Goal: Transaction & Acquisition: Subscribe to service/newsletter

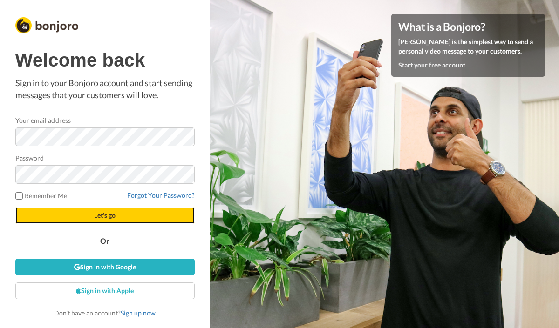
click at [110, 214] on span "Let's go" at bounding box center [104, 215] width 21 height 8
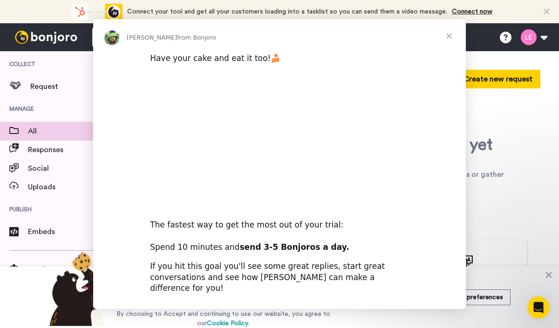
click at [364, 299] on div "Simon from Bonjoro Have your cake and eat it too!🍰 The fastest way to get the m…" at bounding box center [279, 164] width 373 height 290
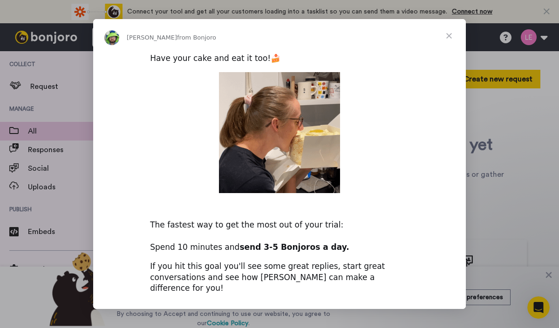
click at [449, 39] on span "Close" at bounding box center [449, 36] width 34 height 34
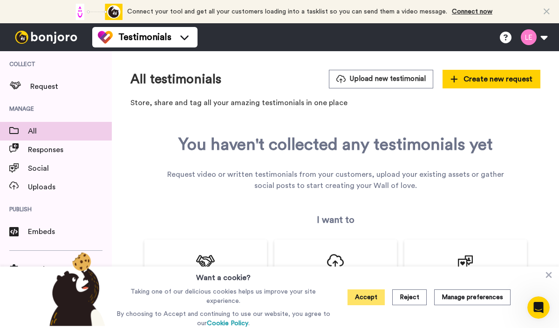
click at [375, 293] on button "Accept" at bounding box center [365, 298] width 37 height 16
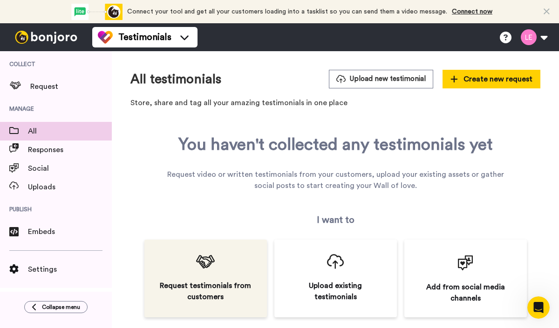
click at [226, 293] on div "Request testimonials from customers" at bounding box center [205, 291] width 95 height 22
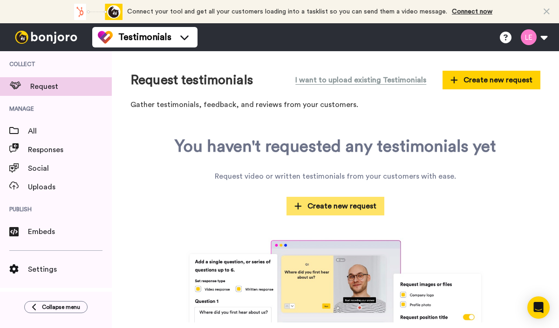
click at [337, 202] on span "Create new request" at bounding box center [335, 206] width 82 height 11
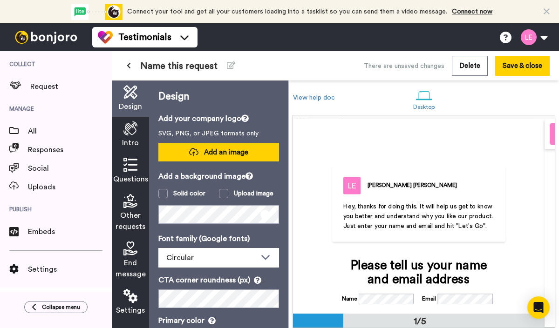
click at [254, 143] on button "Add an image" at bounding box center [218, 152] width 121 height 19
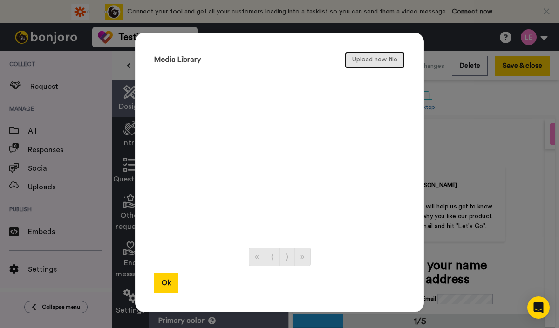
click at [361, 56] on button "Upload new file" at bounding box center [375, 60] width 60 height 17
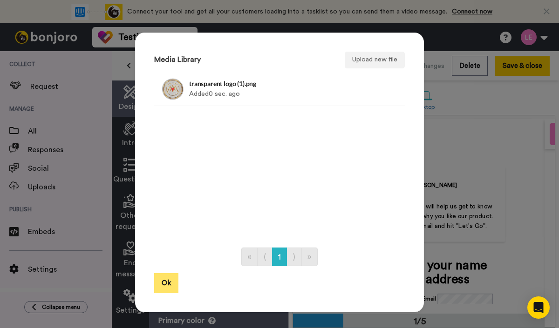
click at [165, 281] on button "Ok" at bounding box center [166, 283] width 24 height 20
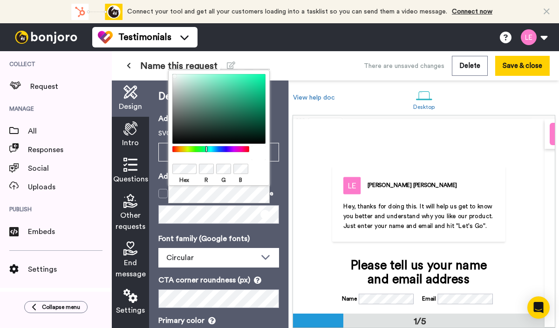
click at [206, 150] on div at bounding box center [210, 149] width 80 height 6
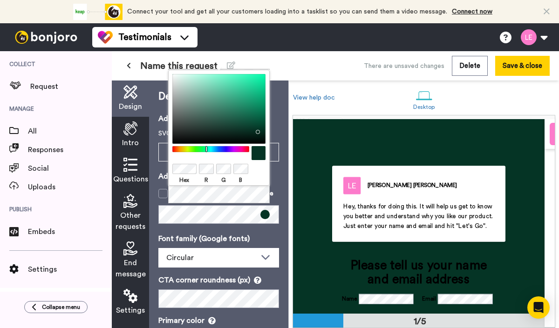
click at [256, 130] on div at bounding box center [218, 109] width 93 height 70
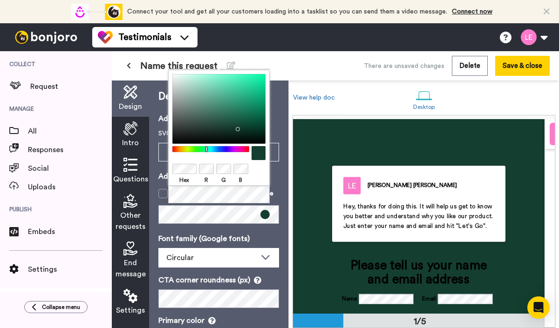
click at [236, 127] on div at bounding box center [218, 109] width 93 height 70
click at [220, 260] on div "Circular" at bounding box center [211, 257] width 90 height 11
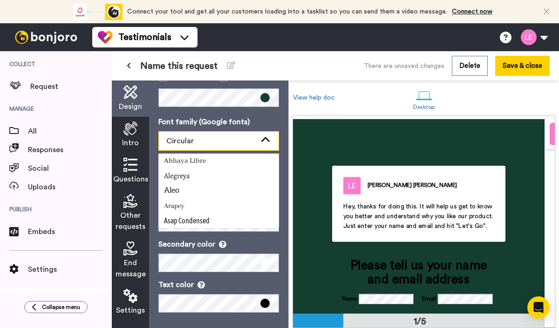
scroll to position [126, 0]
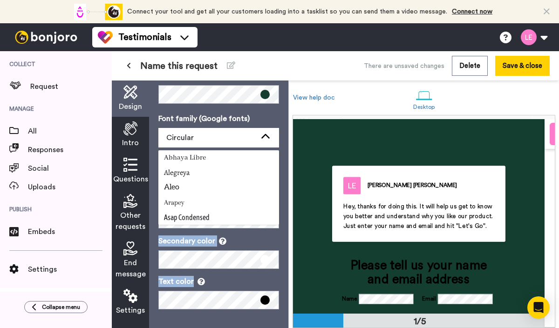
click at [249, 288] on div "Font family (Google fonts) Circular Abhaya Libre Alegreya Aleo Arapey Asap Cond…" at bounding box center [218, 211] width 121 height 197
click at [265, 297] on span at bounding box center [264, 300] width 9 height 9
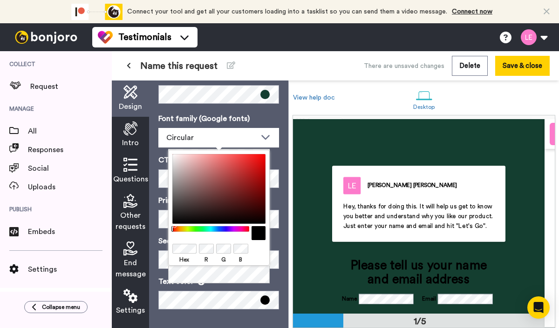
click at [174, 157] on div at bounding box center [218, 189] width 93 height 70
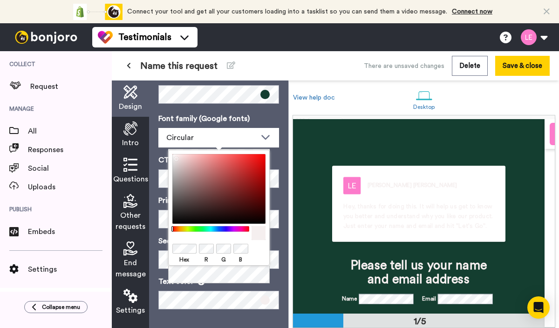
click at [388, 132] on div "Lisa Erickson Hey, thanks for doing this. It will help us get to know you bette…" at bounding box center [419, 216] width 252 height 195
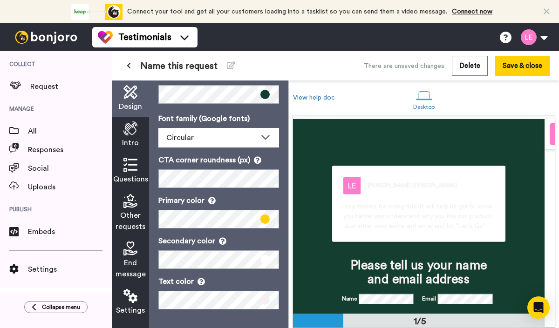
click at [265, 215] on span at bounding box center [264, 219] width 9 height 9
click at [273, 195] on p "Primary color" at bounding box center [218, 200] width 121 height 11
click at [266, 215] on span at bounding box center [264, 219] width 9 height 9
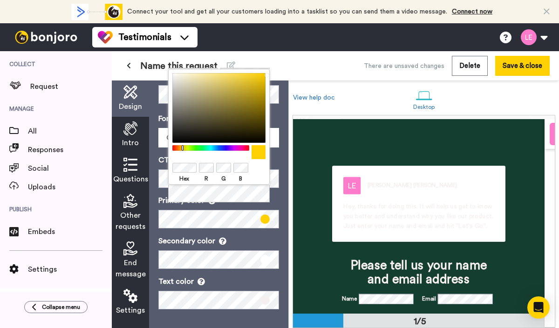
click at [180, 137] on div at bounding box center [218, 108] width 93 height 70
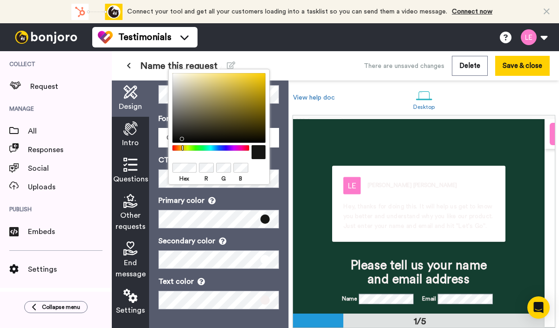
click at [281, 238] on div "Design Add your company logo SVG, PNG, or JPEG formats only Add an image Add a …" at bounding box center [218, 205] width 139 height 248
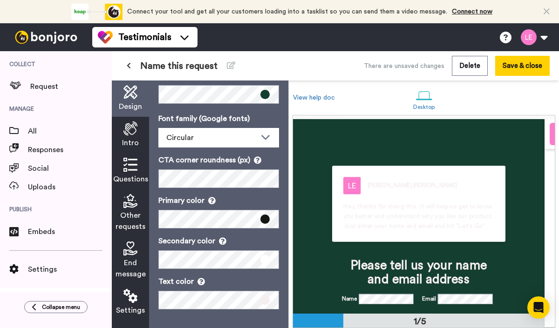
click at [402, 206] on span "Hey, thanks for doing this. It will help us get to know you better and understa…" at bounding box center [419, 217] width 152 height 26
click at [132, 122] on icon at bounding box center [130, 129] width 14 height 14
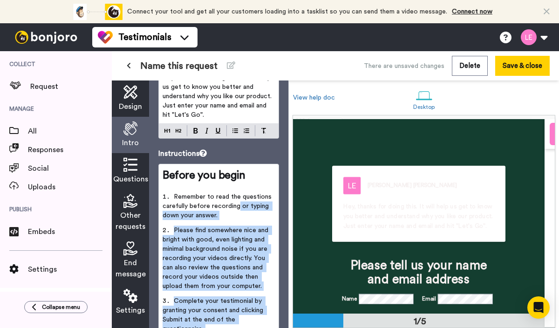
scroll to position [167, 0]
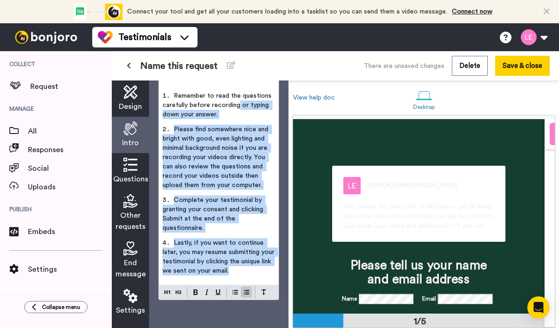
drag, startPoint x: 237, startPoint y: 264, endPoint x: 249, endPoint y: 339, distance: 76.4
click at [249, 328] on html "Connect your tool now! Connect your tool and get all your customers loading int…" at bounding box center [279, 164] width 559 height 328
click at [245, 217] on li "Complete your testimonial by granting your consent and clicking Submit at the e…" at bounding box center [219, 217] width 112 height 43
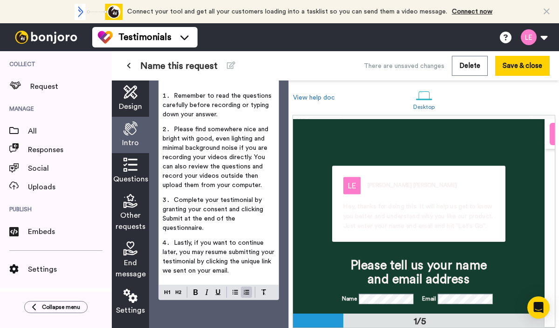
click at [139, 127] on div "Intro" at bounding box center [130, 135] width 37 height 36
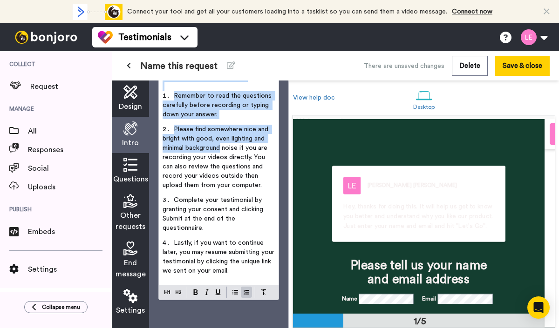
scroll to position [0, 0]
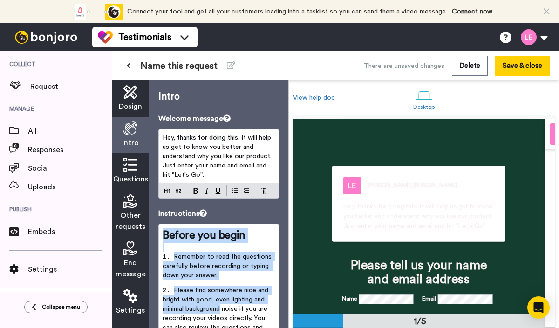
drag, startPoint x: 222, startPoint y: 141, endPoint x: 222, endPoint y: -52, distance: 192.8
click at [222, 0] on html "Connect your tool now! Connect your tool and get all your customers loading int…" at bounding box center [279, 164] width 559 height 328
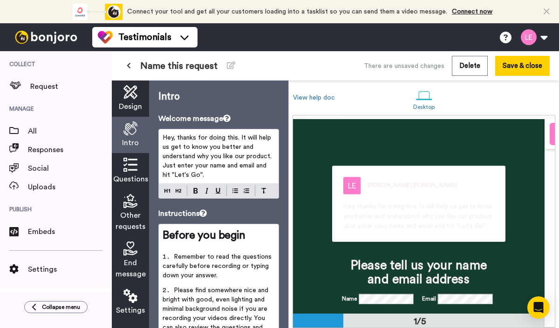
click at [198, 148] on span "Hey, thanks for doing this. It will help us get to know you better and understa…" at bounding box center [218, 157] width 111 height 44
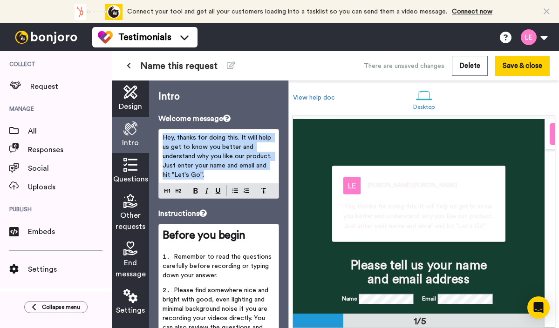
click at [198, 148] on span "Hey, thanks for doing this. It will help us get to know you better and understa…" at bounding box center [218, 157] width 111 height 44
copy span "Hey, thanks for doing this. It will help us get to know you better and understa…"
drag, startPoint x: 211, startPoint y: 173, endPoint x: 154, endPoint y: 126, distance: 73.1
click at [154, 126] on div "Intro Welcome message Hey, thanks for doing this. It will help us get to know y…" at bounding box center [218, 205] width 139 height 248
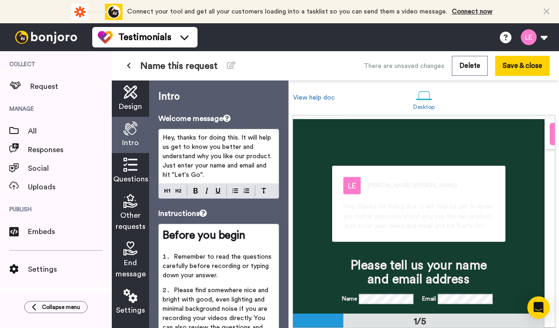
click at [199, 139] on span "Hey, thanks for doing this. It will help us get to know you better and understa…" at bounding box center [218, 157] width 111 height 44
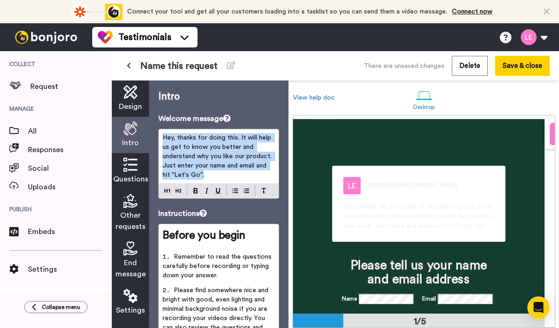
click at [199, 139] on span "Hey, thanks for doing this. It will help us get to know you better and understa…" at bounding box center [218, 157] width 111 height 44
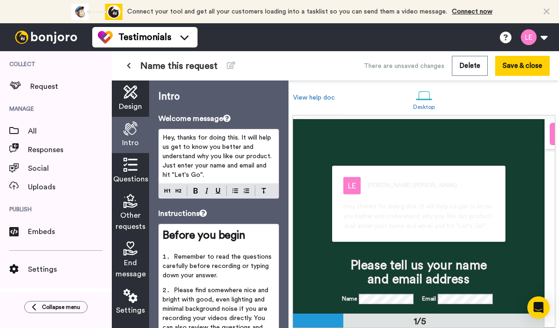
click at [197, 63] on span "Name this request" at bounding box center [178, 66] width 77 height 13
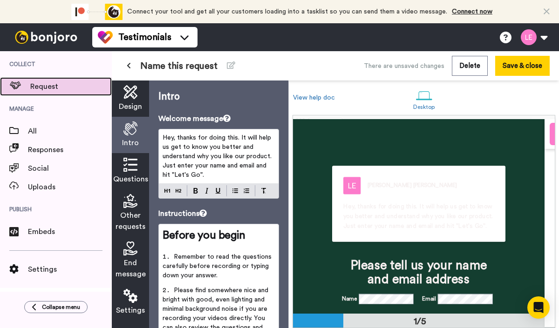
click at [26, 83] on span at bounding box center [15, 86] width 30 height 9
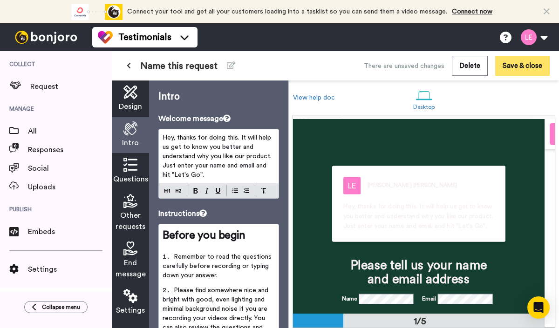
click at [546, 64] on button "Save & close" at bounding box center [522, 66] width 54 height 20
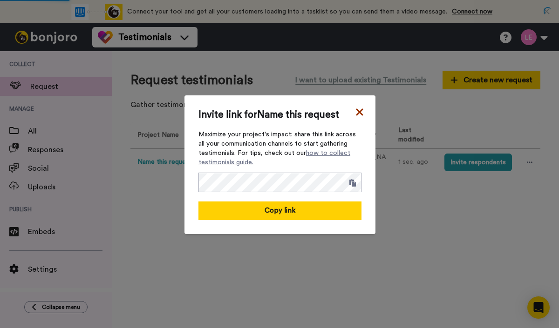
click at [361, 108] on icon at bounding box center [359, 112] width 9 height 11
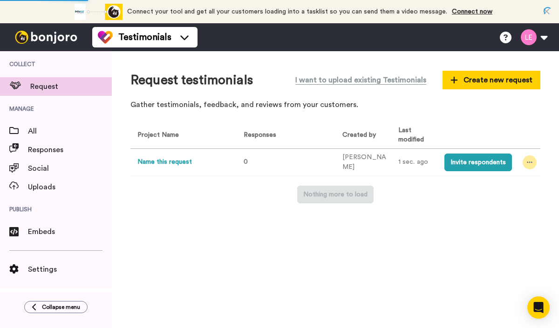
click at [529, 162] on icon at bounding box center [530, 162] width 6 height 7
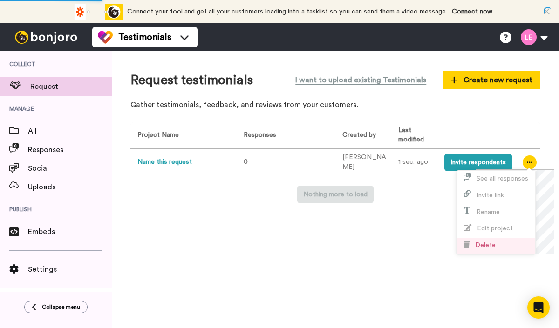
click at [496, 244] on li "Delete" at bounding box center [495, 246] width 79 height 17
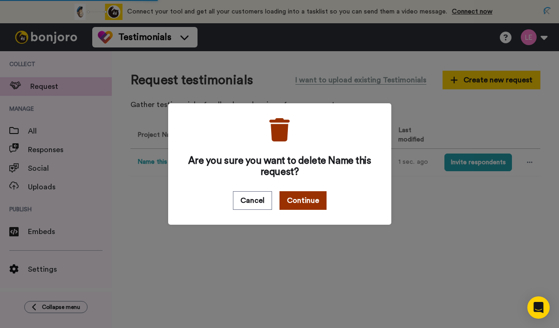
click at [292, 199] on button "Continue" at bounding box center [302, 200] width 47 height 19
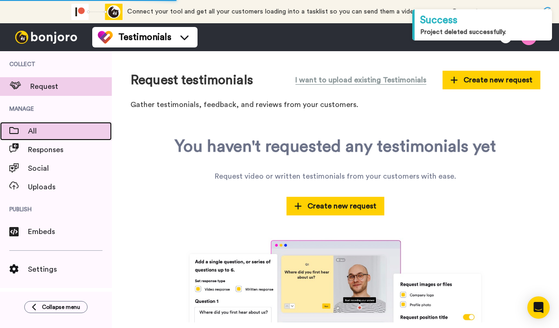
click at [43, 126] on span "All" at bounding box center [70, 131] width 84 height 11
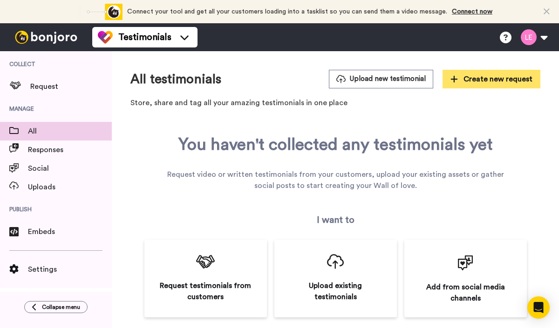
click at [513, 78] on span "Create new request" at bounding box center [491, 79] width 82 height 11
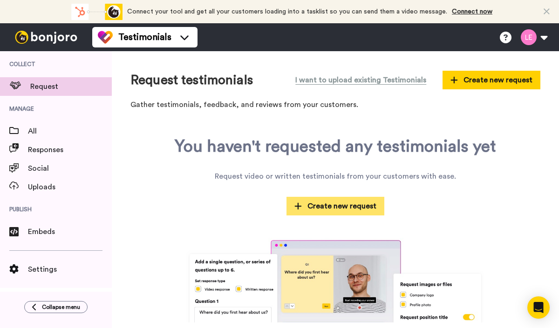
click at [344, 202] on span "Create new request" at bounding box center [335, 206] width 82 height 11
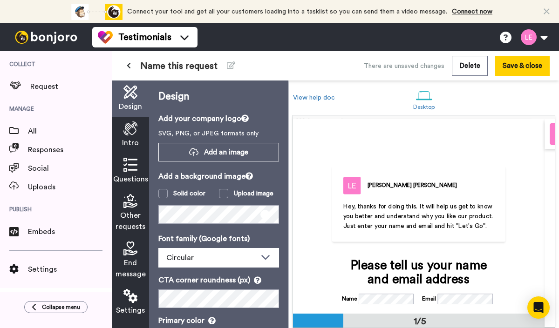
click at [127, 172] on div "Questions" at bounding box center [130, 171] width 37 height 36
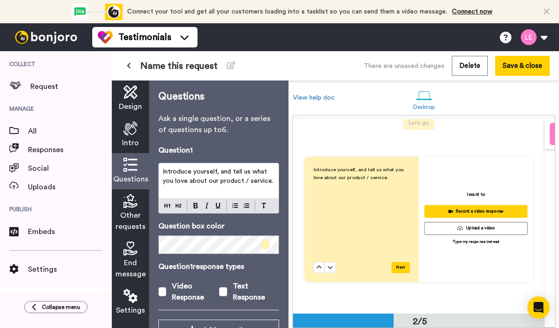
scroll to position [209, 0]
click at [164, 174] on span "Introduce yourself, and tell us what you love about our product / service." at bounding box center [218, 177] width 111 height 16
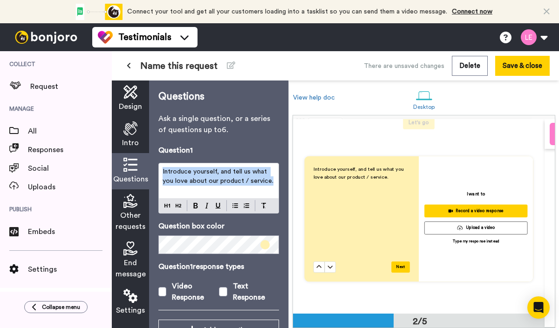
click at [164, 174] on span "Introduce yourself, and tell us what you love about our product / service." at bounding box center [218, 177] width 111 height 16
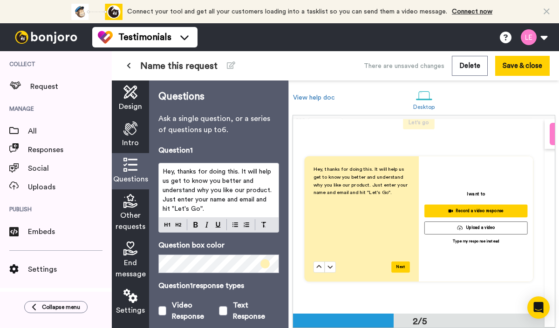
click at [134, 210] on span "Other requests" at bounding box center [131, 221] width 30 height 22
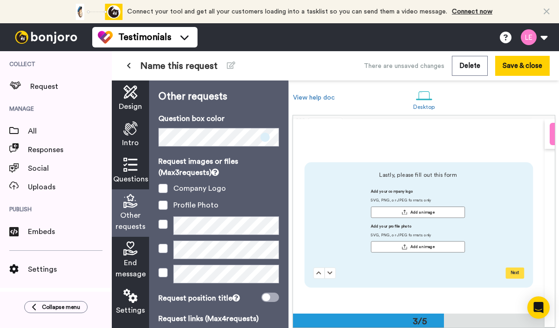
scroll to position [388, 0]
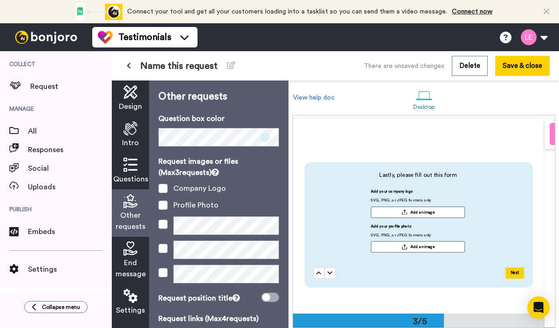
click at [135, 166] on icon at bounding box center [130, 165] width 14 height 14
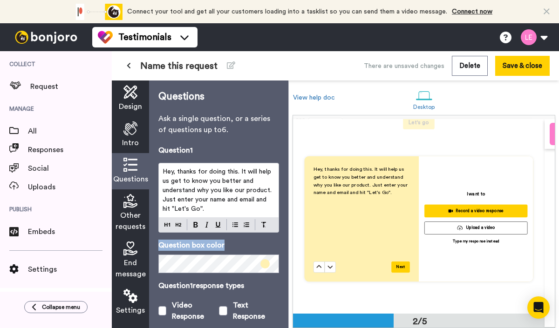
scroll to position [56, 0]
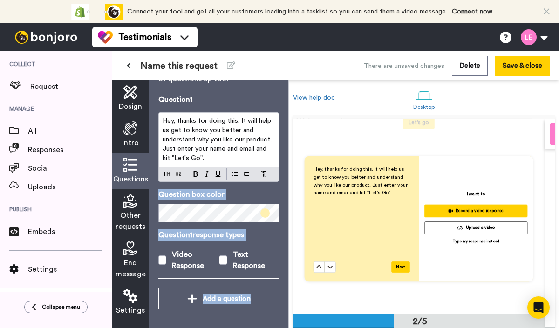
drag, startPoint x: 286, startPoint y: 227, endPoint x: 286, endPoint y: 361, distance: 134.6
click at [286, 328] on html "Connect your tool now! Connect your tool and get all your customers loading int…" at bounding box center [279, 164] width 559 height 328
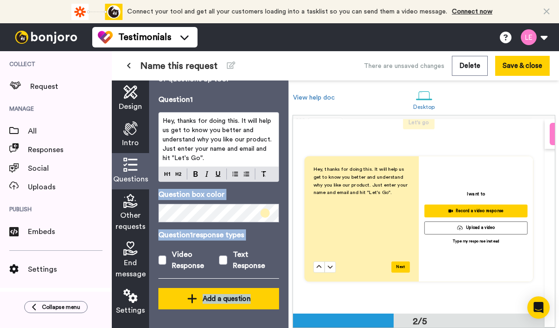
click at [247, 288] on button "Add a question" at bounding box center [218, 298] width 121 height 21
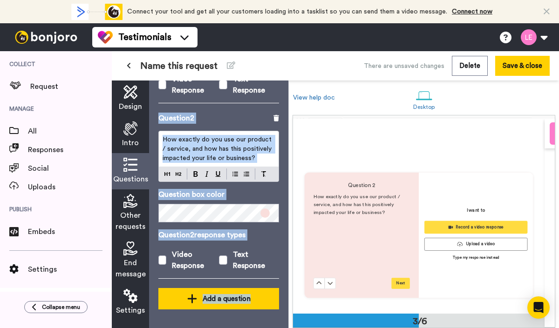
scroll to position [388, 0]
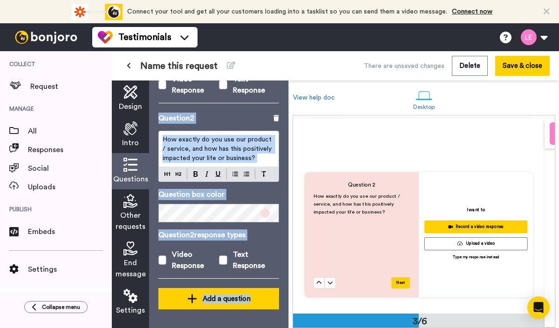
click at [211, 293] on div "Add a question" at bounding box center [219, 298] width 106 height 11
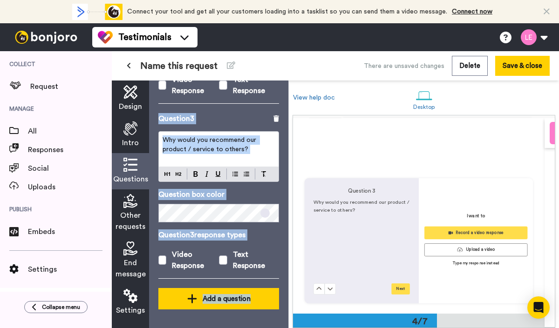
scroll to position [578, 0]
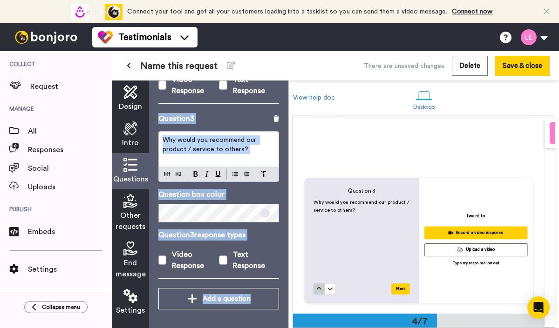
click at [317, 286] on icon at bounding box center [319, 289] width 6 height 6
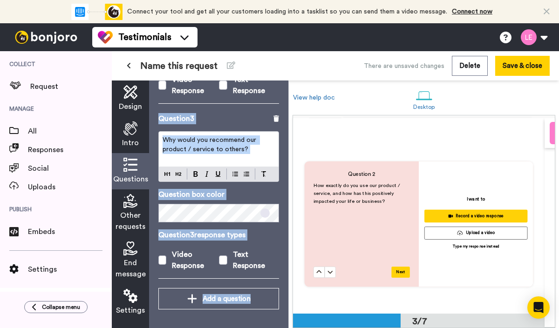
scroll to position [399, 0]
click at [317, 270] on icon at bounding box center [319, 273] width 6 height 6
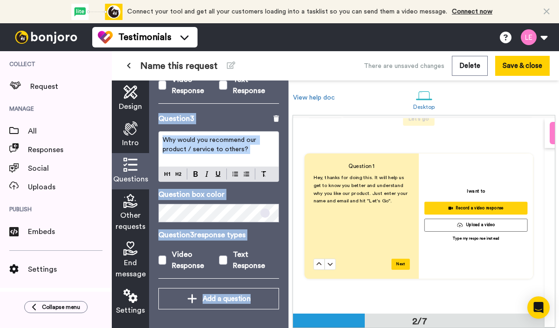
scroll to position [209, 0]
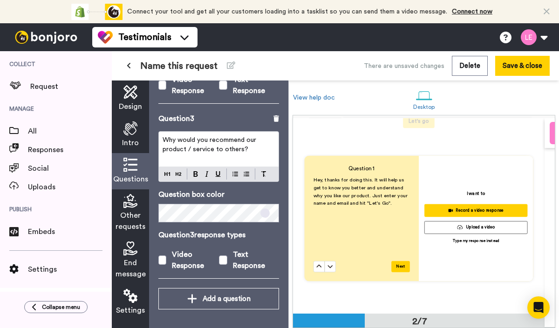
click at [345, 191] on span "Hey, thanks for doing this. It will help us get to know you better and understa…" at bounding box center [360, 191] width 95 height 28
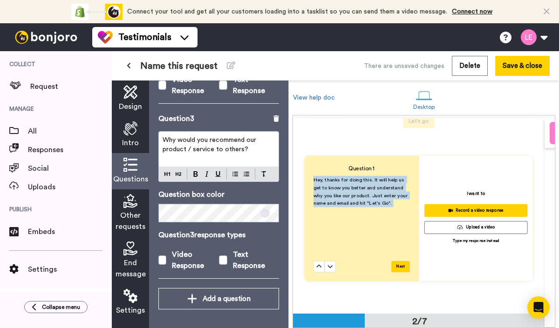
click at [345, 191] on span "Hey, thanks for doing this. It will help us get to know you better and understa…" at bounding box center [360, 191] width 95 height 28
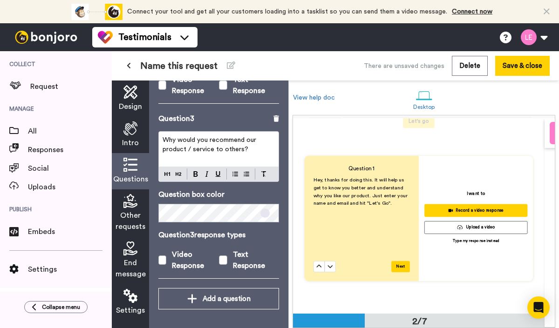
click at [544, 10] on icon at bounding box center [547, 11] width 6 height 9
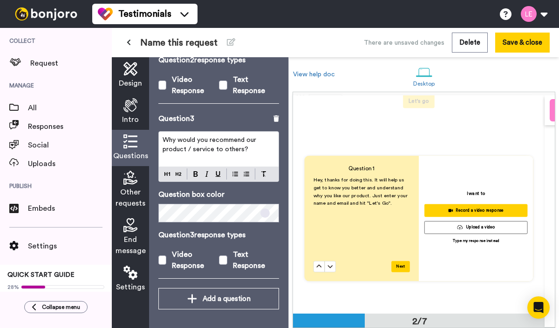
scroll to position [212, 0]
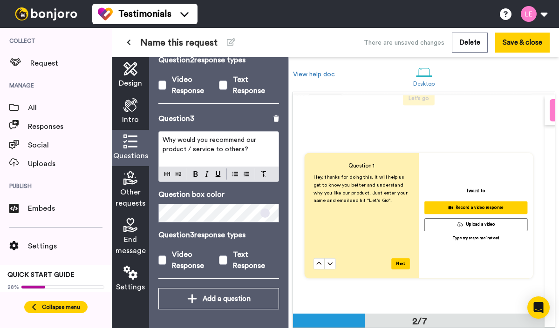
click at [52, 304] on span "Collapse menu" at bounding box center [61, 307] width 38 height 7
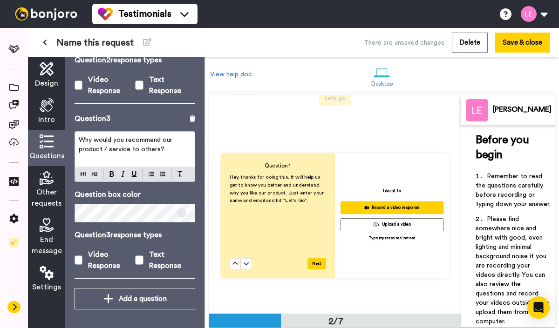
click at [14, 304] on icon at bounding box center [15, 307] width 4 height 7
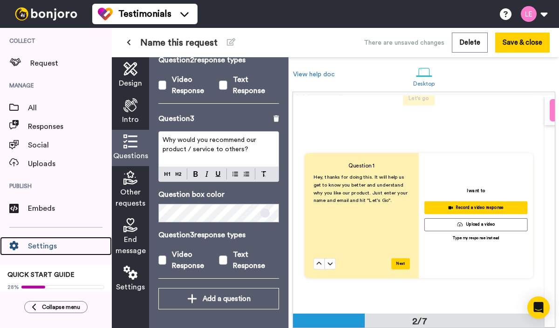
drag, startPoint x: 77, startPoint y: 252, endPoint x: 84, endPoint y: 315, distance: 63.7
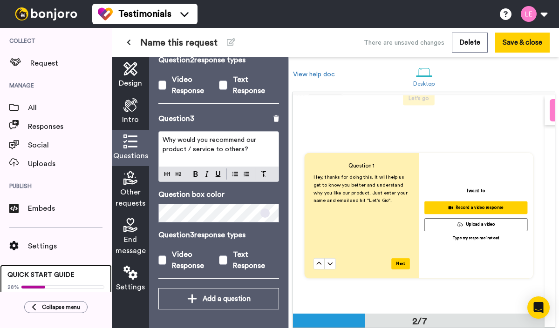
click at [99, 273] on div "QUICK START GUIDE 28% Invite respondents to submit testimonials" at bounding box center [56, 285] width 112 height 41
click at [526, 16] on button at bounding box center [533, 14] width 35 height 20
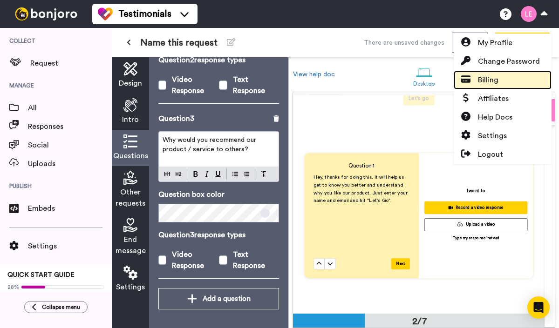
click at [499, 75] on link "Billing" at bounding box center [503, 80] width 98 height 19
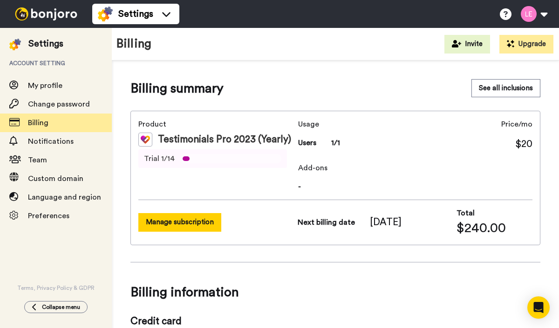
click at [205, 222] on button "Manage subscription" at bounding box center [179, 222] width 83 height 18
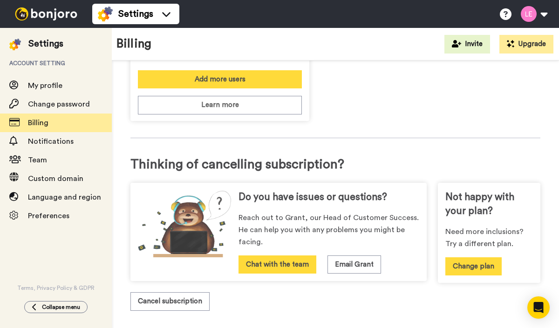
scroll to position [401, 0]
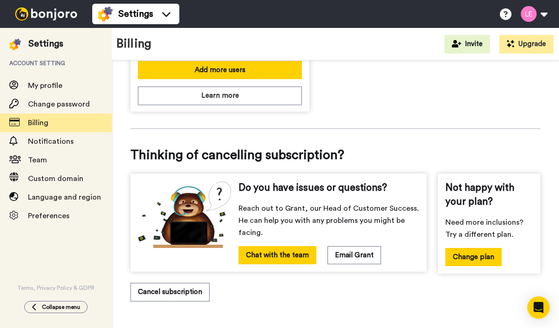
click at [520, 98] on div "Testimonials users Invite colleagues to your team to use Testimonials together.…" at bounding box center [335, 14] width 410 height 193
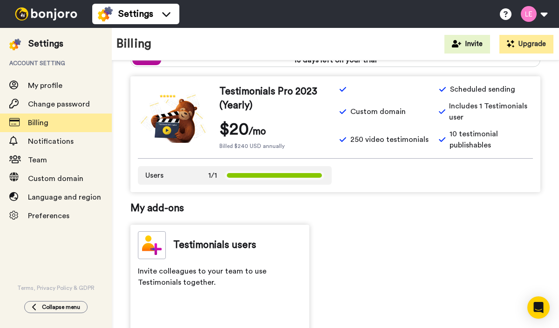
scroll to position [65, 0]
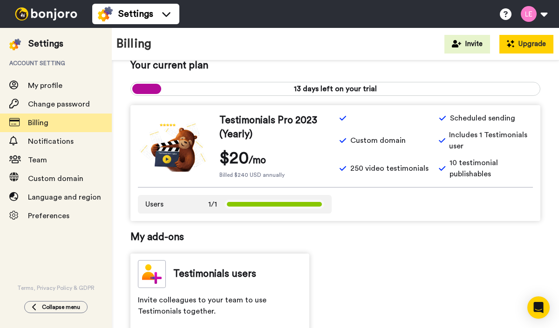
click at [529, 48] on button "Upgrade" at bounding box center [526, 44] width 54 height 19
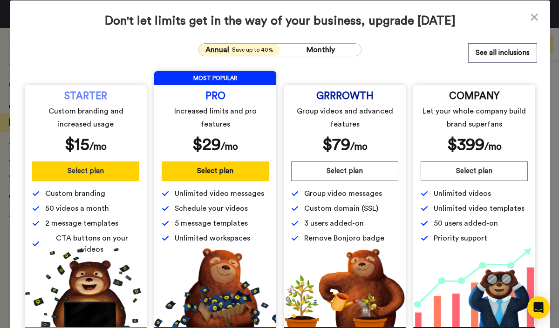
click at [57, 172] on button "Select plan" at bounding box center [85, 172] width 107 height 20
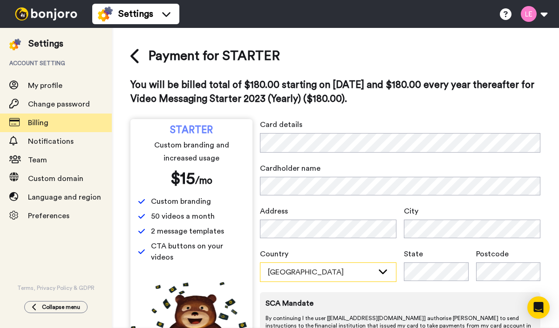
click at [336, 271] on div "[GEOGRAPHIC_DATA]" at bounding box center [321, 272] width 106 height 11
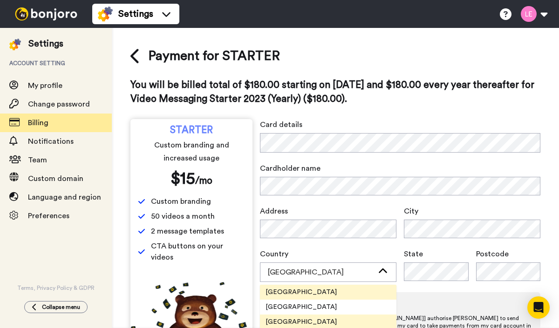
click at [320, 317] on li "[GEOGRAPHIC_DATA]" at bounding box center [328, 322] width 136 height 15
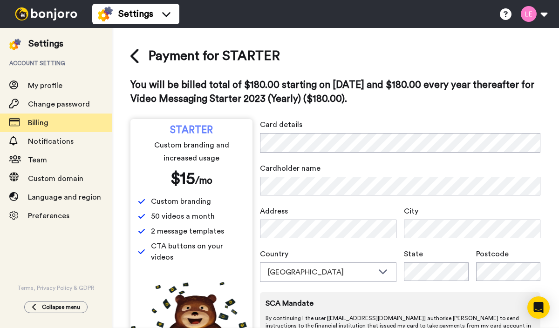
click at [541, 257] on div "Payment for STARTER You will be billed total of $180.00 starting on [DATE] and …" at bounding box center [335, 207] width 447 height 359
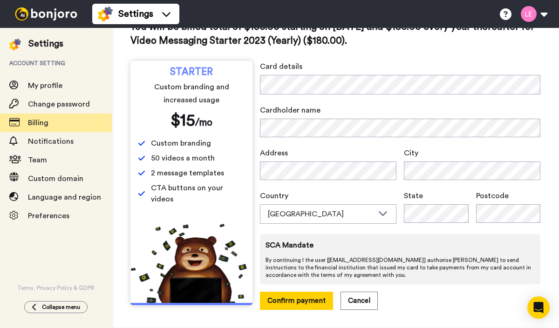
scroll to position [64, 0]
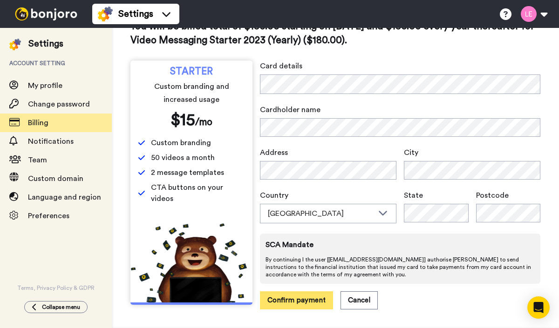
click at [290, 292] on button "Confirm payment" at bounding box center [296, 301] width 73 height 18
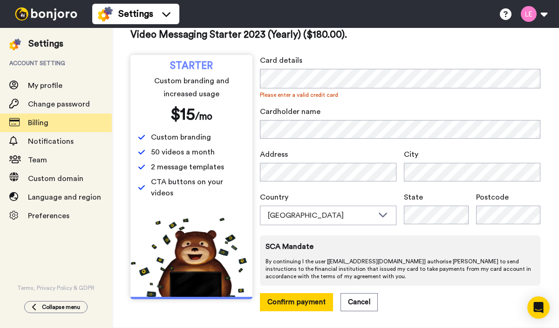
click at [363, 46] on div "Payment for STARTER You will be billed total of $180.00 starting on 2025-09-21 …" at bounding box center [335, 146] width 410 height 329
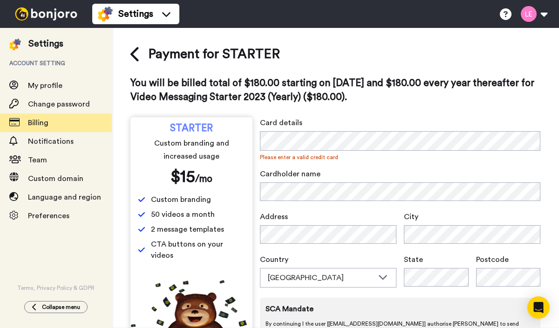
scroll to position [0, 0]
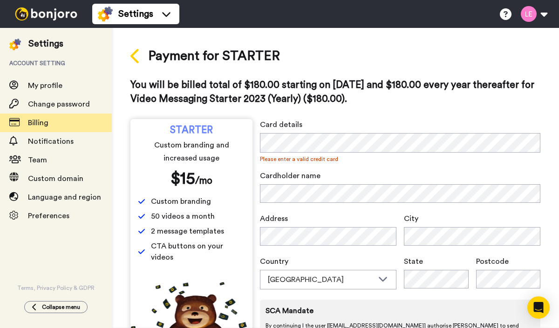
click at [136, 55] on icon at bounding box center [135, 56] width 10 height 16
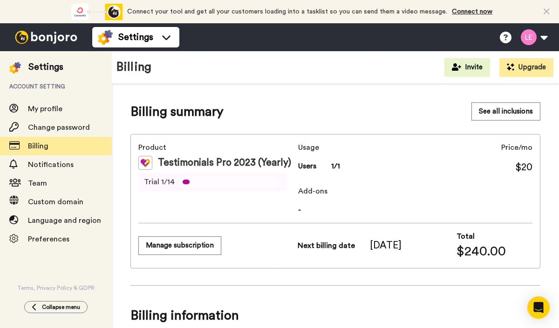
click at [234, 199] on div "Product Testimonials Pro 2023 (Yearly) Trial 1/14" at bounding box center [216, 179] width 156 height 74
click at [174, 247] on button "Manage subscription" at bounding box center [179, 246] width 83 height 18
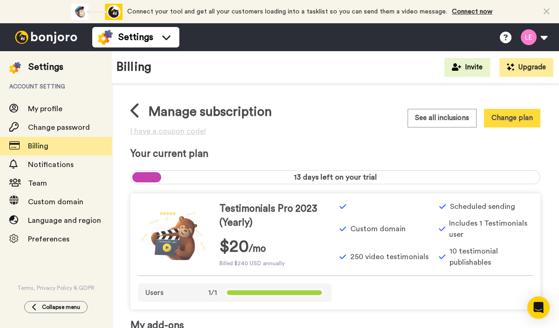
click at [357, 119] on div "See all inclusions Change plan" at bounding box center [437, 118] width 205 height 32
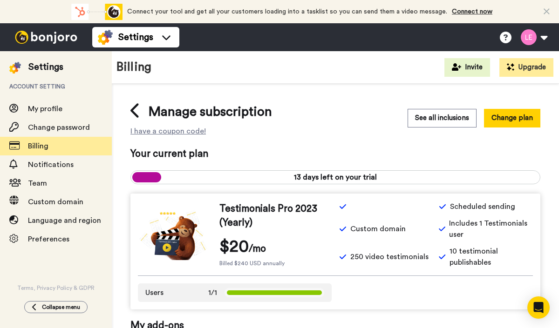
click at [331, 125] on div "Manage subscription I have a coupon code!" at bounding box center [232, 118] width 205 height 32
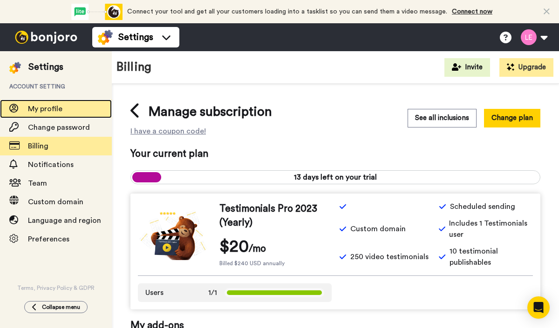
click at [59, 111] on span "My profile" at bounding box center [45, 108] width 34 height 7
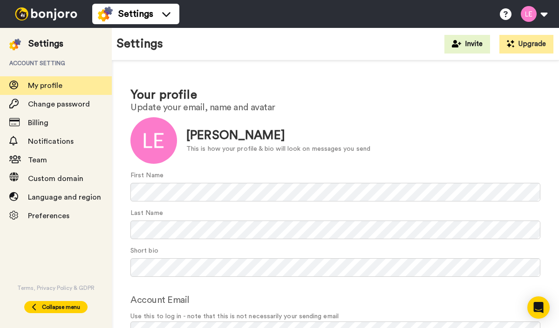
click at [47, 304] on span "Collapse menu" at bounding box center [61, 307] width 38 height 7
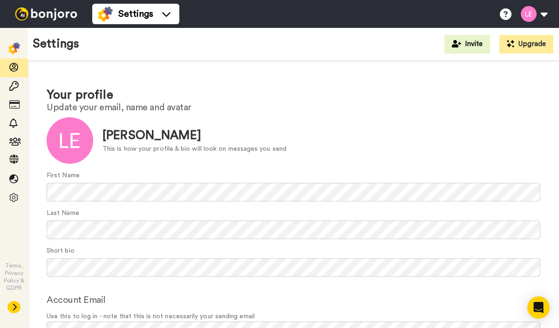
click at [47, 301] on label "Account Email" at bounding box center [76, 300] width 59 height 14
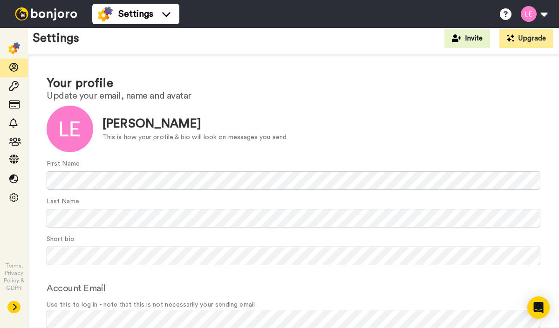
click at [47, 301] on span "Use this to log in - note that this is not necessarily your sending email" at bounding box center [294, 305] width 494 height 10
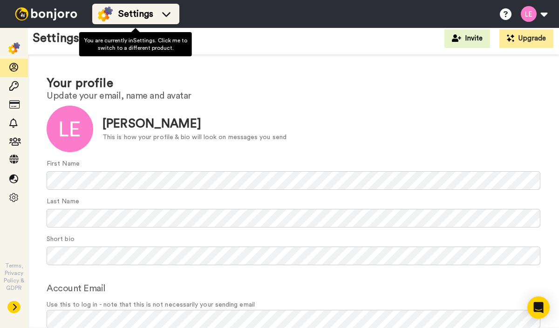
click at [139, 12] on span "Settings" at bounding box center [135, 13] width 35 height 13
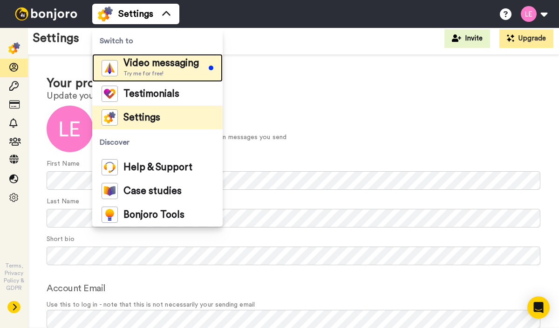
click at [145, 62] on span "Video messaging" at bounding box center [160, 63] width 75 height 9
